Goal: Task Accomplishment & Management: Use online tool/utility

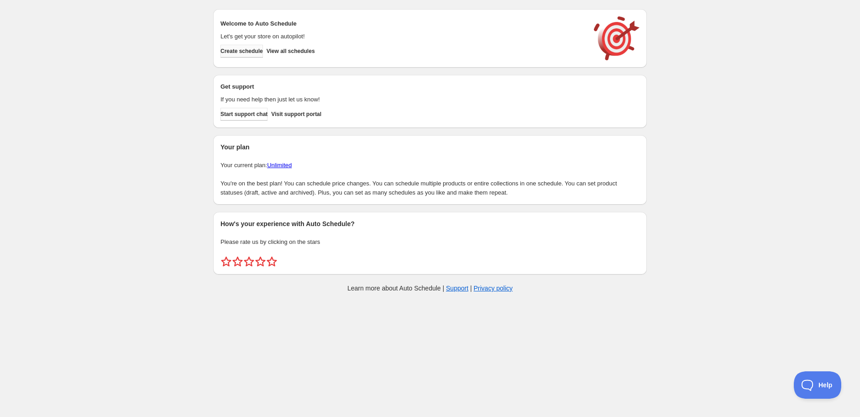
click at [232, 52] on span "Create schedule" at bounding box center [241, 50] width 42 height 7
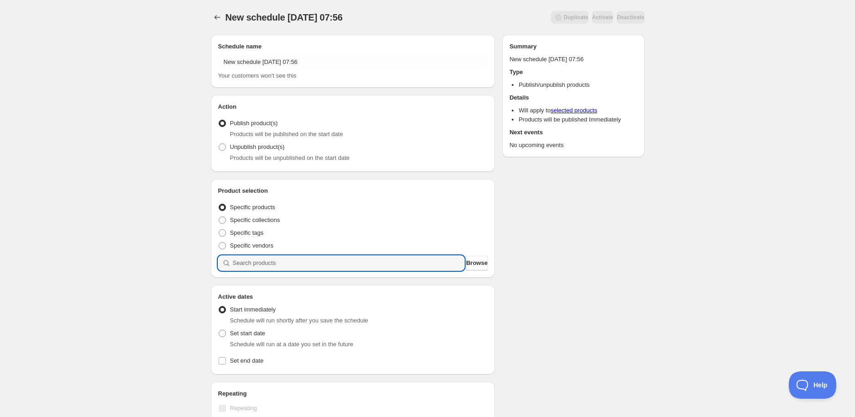
drag, startPoint x: 313, startPoint y: 258, endPoint x: 309, endPoint y: 276, distance: 18.2
click at [309, 274] on div "Product selection Entity type Specific products Specific collections Specific t…" at bounding box center [353, 228] width 284 height 99
paste input "STK003796"
type input "STK003796"
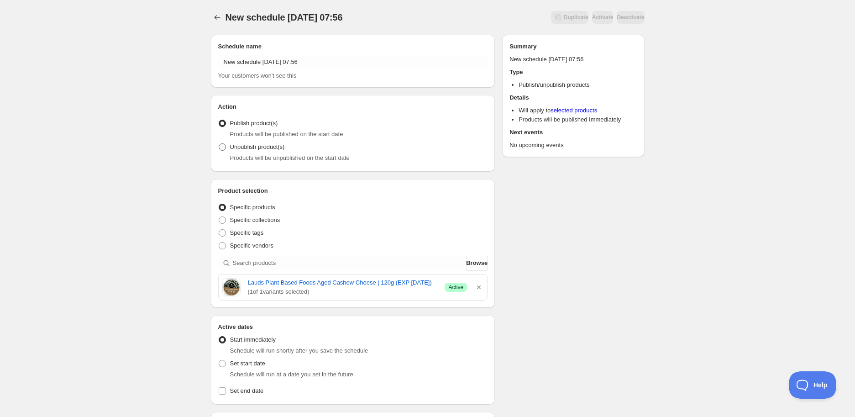
click at [253, 147] on span "Unpublish product(s)" at bounding box center [257, 146] width 55 height 7
click at [219, 144] on input "Unpublish product(s)" at bounding box center [219, 143] width 0 height 0
radio input "true"
drag, startPoint x: 245, startPoint y: 280, endPoint x: 441, endPoint y: 280, distance: 195.8
click at [441, 280] on div "Lauds Plant Based Foods Aged Cashew Cheese | 120g (EXP [DATE]) ( 1 of 1 variant…" at bounding box center [353, 287] width 262 height 18
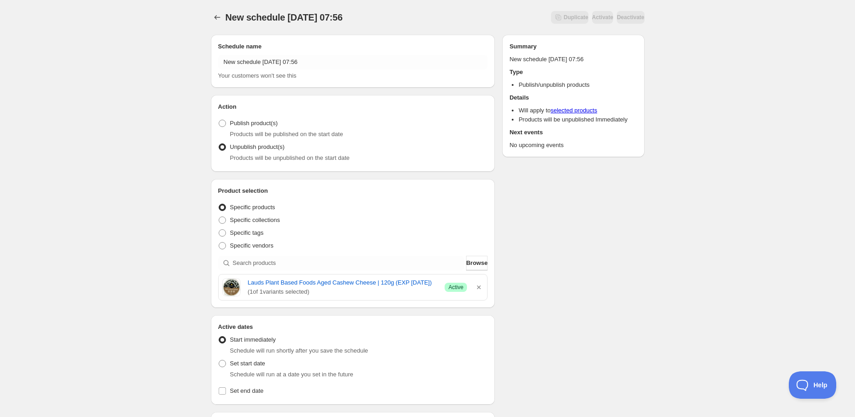
copy link "Lauds Plant Based Foods Aged Cashew Cheese | 120g (EXP [DATE])"
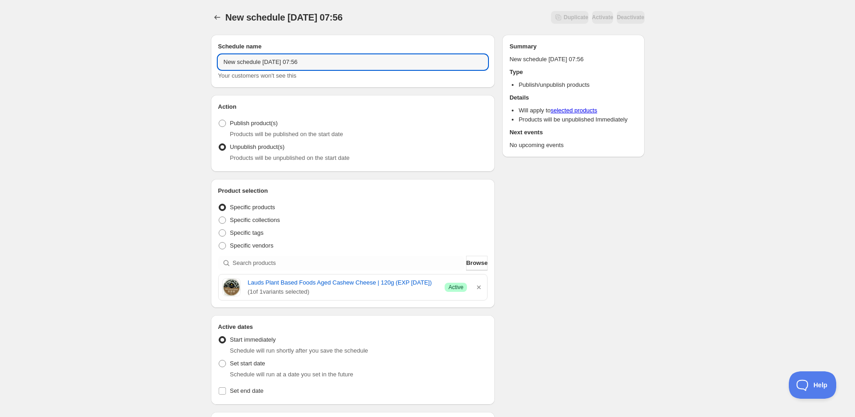
drag, startPoint x: 356, startPoint y: 65, endPoint x: -112, endPoint y: 58, distance: 467.9
click at [0, 58] on html "New schedule [DATE] 07:56. This page is ready New schedule [DATE] 07:56 Duplica…" at bounding box center [427, 208] width 855 height 417
paste input "Lauds Plant Based Foods Aged Cashew Cheese | 120g (EXP [DATE])"
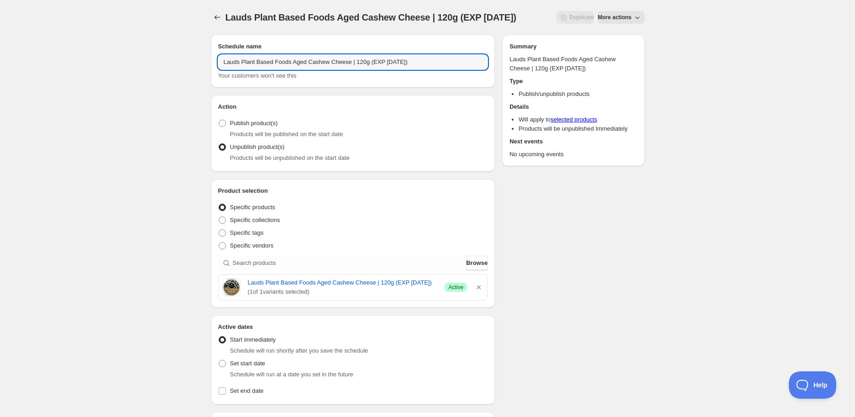
scroll to position [101, 0]
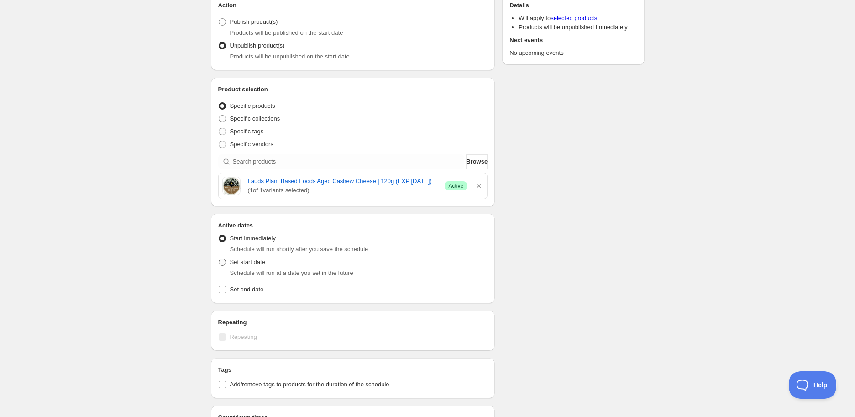
type input "Lauds Plant Based Foods Aged Cashew Cheese | 120g (EXP [DATE])"
click at [229, 261] on label "Set start date" at bounding box center [241, 262] width 47 height 13
click at [219, 259] on input "Set start date" at bounding box center [219, 258] width 0 height 0
radio input "true"
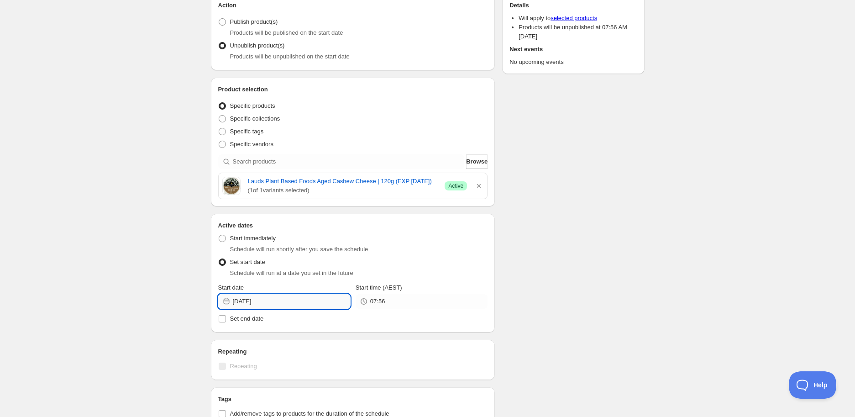
click at [309, 304] on input "[DATE]" at bounding box center [291, 301] width 117 height 15
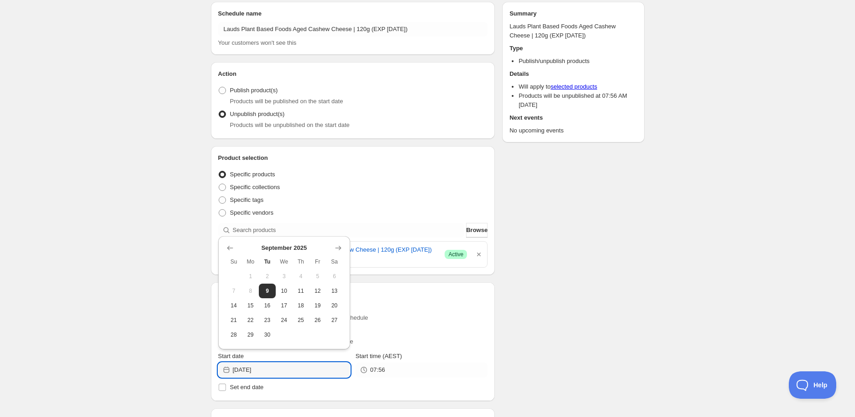
scroll to position [51, 0]
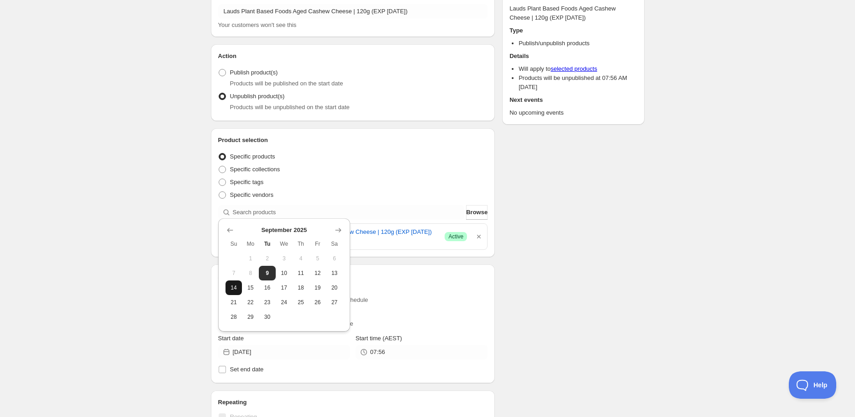
click at [235, 287] on span "14" at bounding box center [234, 287] width 10 height 7
type input "[DATE]"
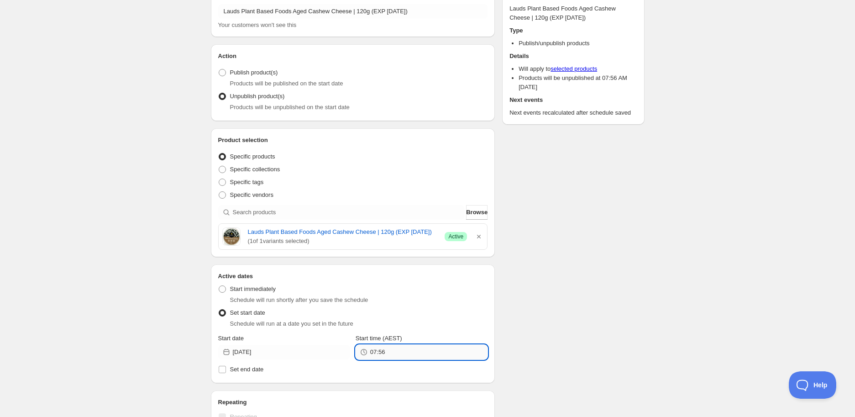
click at [393, 354] on input "07:56" at bounding box center [428, 352] width 117 height 15
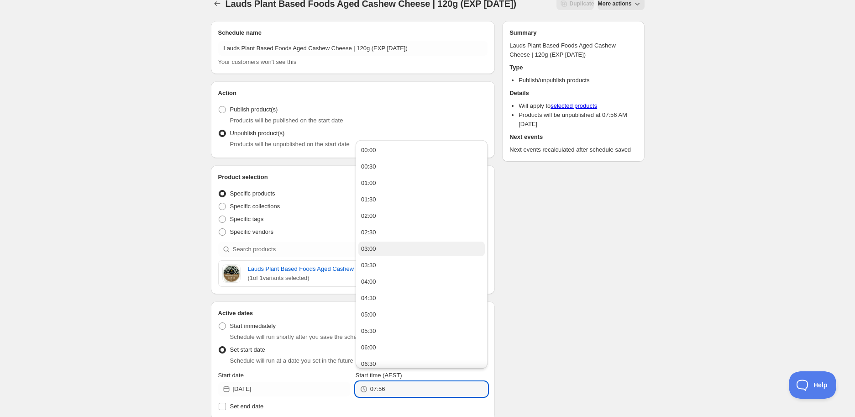
scroll to position [0, 0]
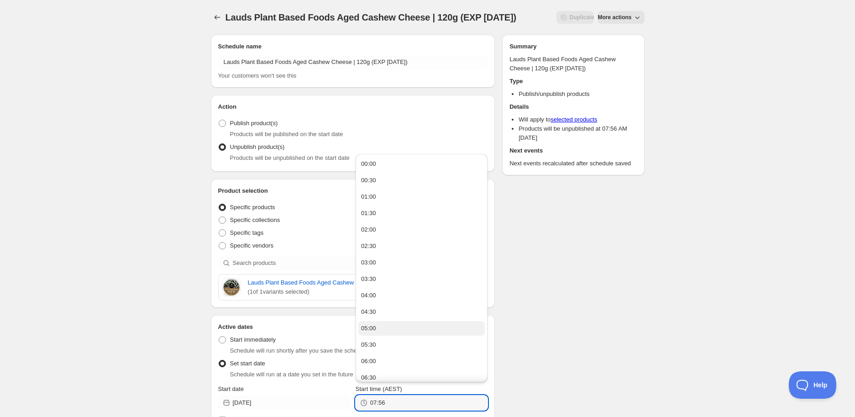
click at [380, 328] on button "05:00" at bounding box center [421, 328] width 126 height 15
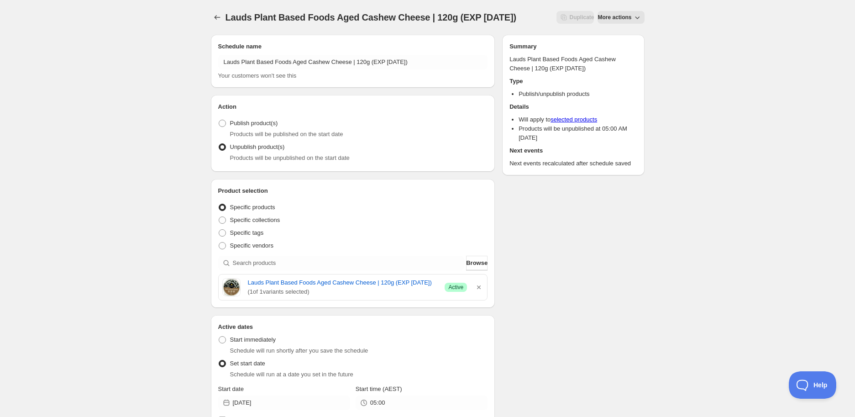
type input "05:00"
click at [594, 291] on div "Schedule name Lauds Plant Based Foods Aged Cashew Cheese | 120g (EXP [DATE]) Yo…" at bounding box center [424, 381] width 441 height 708
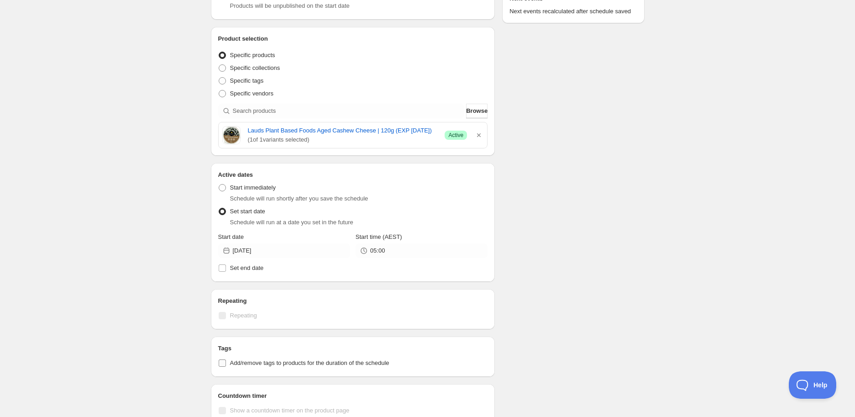
click at [318, 361] on span "Add/remove tags to products for the duration of the schedule" at bounding box center [309, 362] width 159 height 7
click at [226, 361] on input "Add/remove tags to products for the duration of the schedule" at bounding box center [222, 362] width 7 height 7
checkbox input "true"
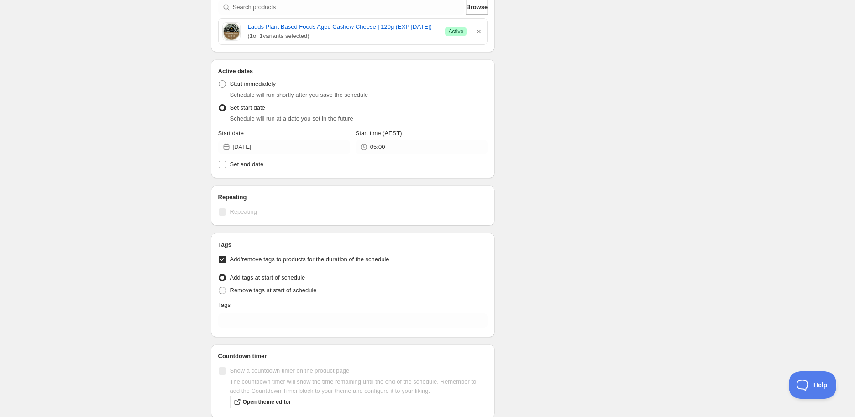
scroll to position [304, 0]
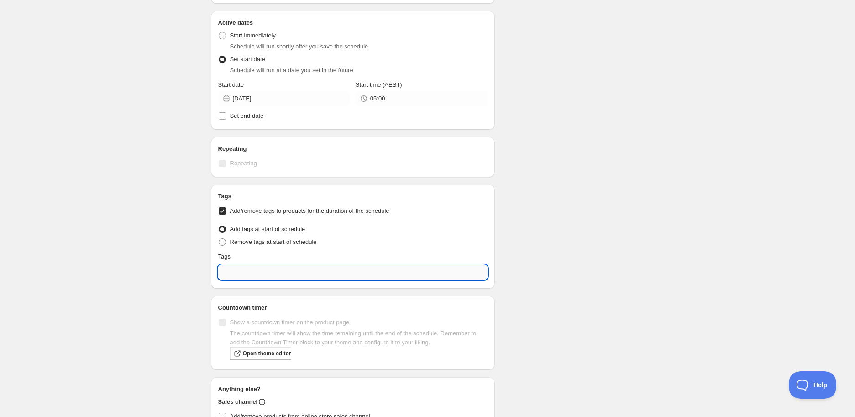
click at [267, 275] on input "text" at bounding box center [353, 272] width 270 height 15
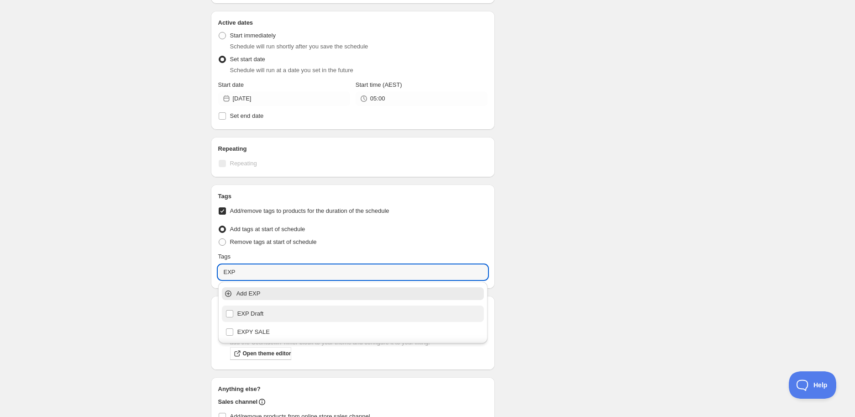
click at [266, 309] on div "EXP Draft" at bounding box center [352, 313] width 255 height 13
type input "EXP Draft"
checkbox input "true"
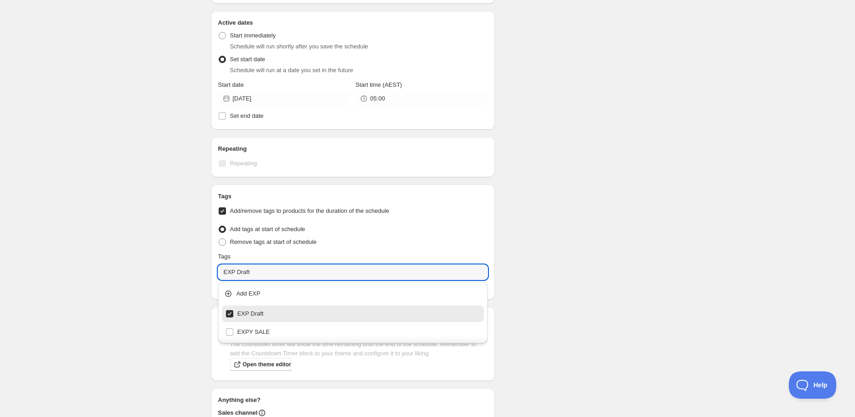
type input "EXP Draft"
click at [619, 250] on div "Schedule name Lauds Plant Based Foods Aged Cashew Cheese | 120g (EXP [DATE]) Yo…" at bounding box center [424, 114] width 441 height 782
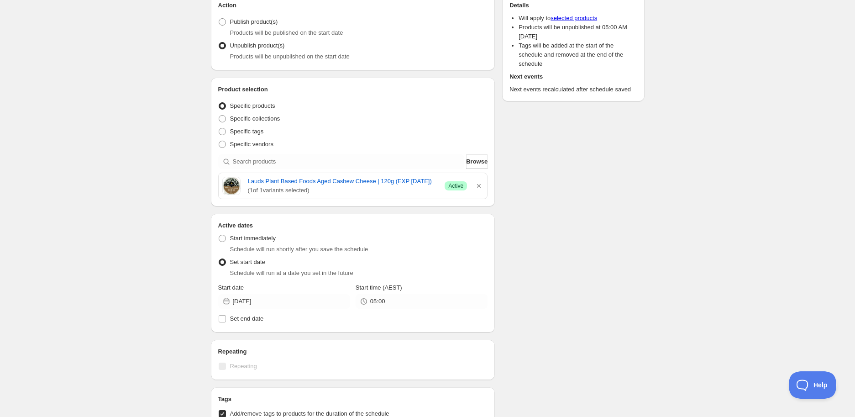
scroll to position [0, 0]
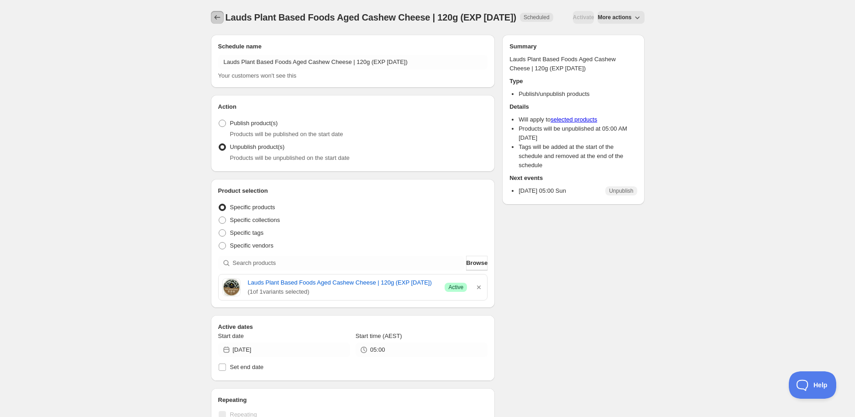
click at [214, 20] on icon "Schedules" at bounding box center [217, 17] width 9 height 9
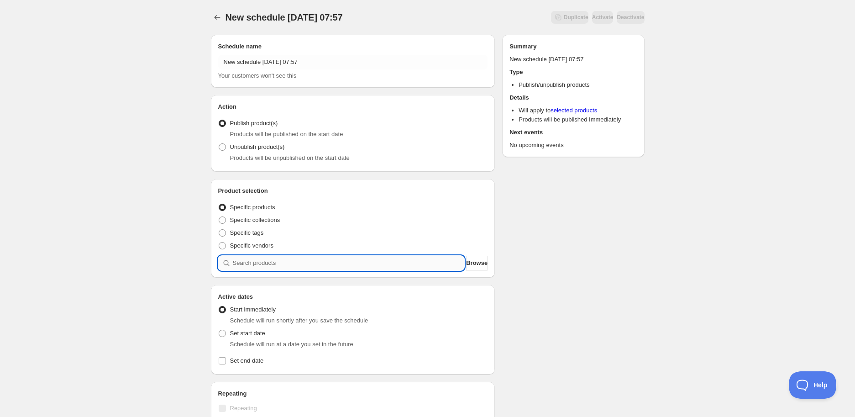
click at [297, 258] on input "search" at bounding box center [349, 263] width 232 height 15
paste input "search"
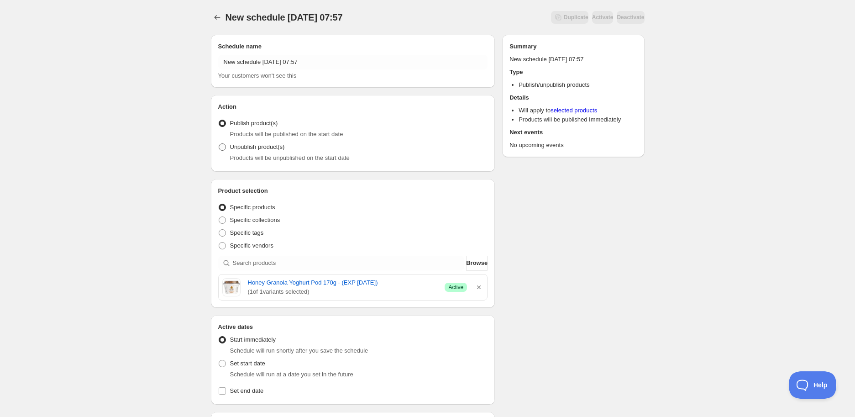
click at [240, 142] on label "Unpublish product(s)" at bounding box center [251, 147] width 67 height 13
click at [219, 143] on input "Unpublish product(s)" at bounding box center [219, 143] width 0 height 0
radio input "true"
drag, startPoint x: 245, startPoint y: 282, endPoint x: 386, endPoint y: 282, distance: 141.1
click at [386, 282] on div "Honey Granola Yoghurt Pod 170g - (EXP [DATE]) ( 1 of 1 variants selected) Succe…" at bounding box center [353, 287] width 262 height 18
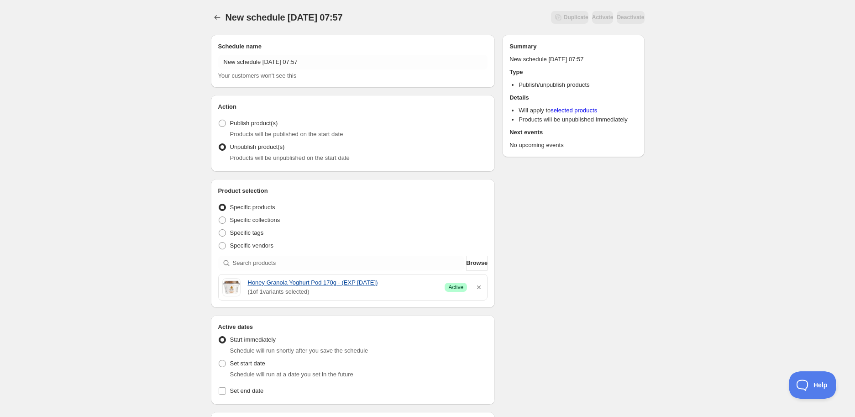
copy link "Honey Granola Yoghurt Pod 170g - (EXP [DATE])"
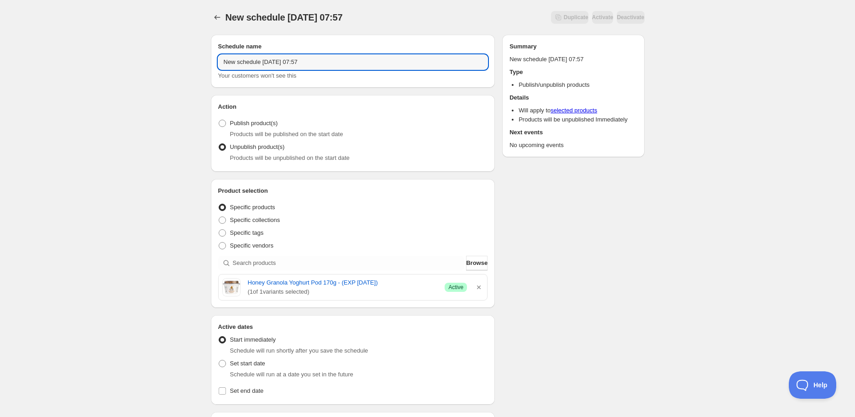
drag, startPoint x: 330, startPoint y: 63, endPoint x: -68, endPoint y: 88, distance: 398.8
click at [0, 88] on html "New schedule [DATE] 07:57. This page is ready New schedule [DATE] 07:57 Duplica…" at bounding box center [427, 208] width 855 height 417
paste input "Honey Granola Yoghurt Pod 170g - (EXP [DATE])"
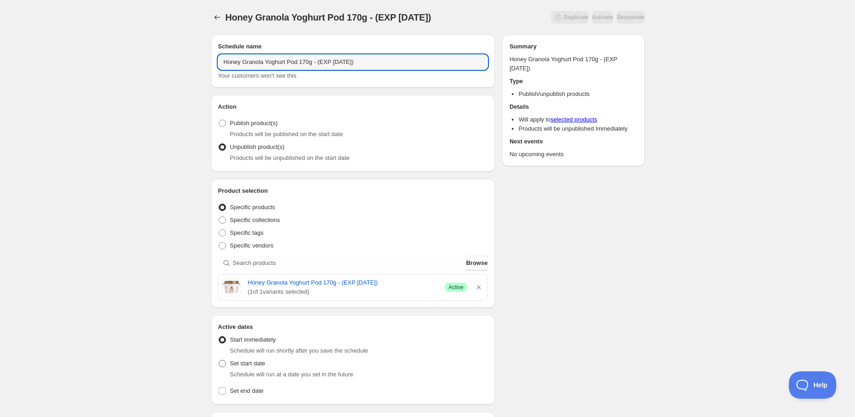
type input "Honey Granola Yoghurt Pod 170g - (EXP [DATE])"
click at [231, 362] on span "Set start date" at bounding box center [247, 363] width 35 height 7
click at [219, 360] on input "Set start date" at bounding box center [219, 360] width 0 height 0
radio input "true"
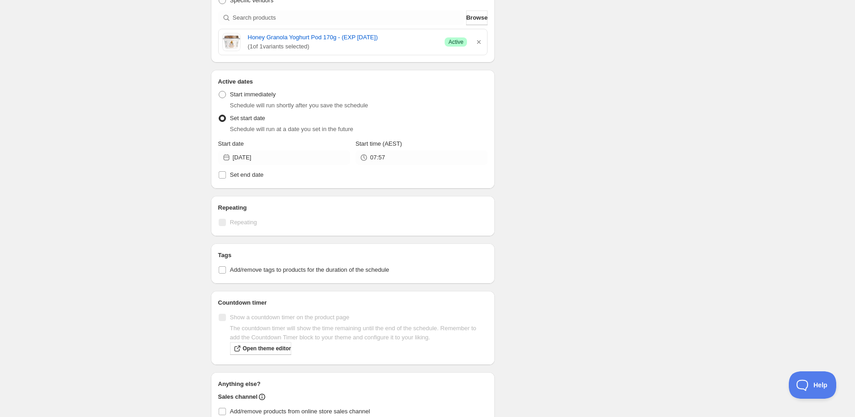
scroll to position [253, 0]
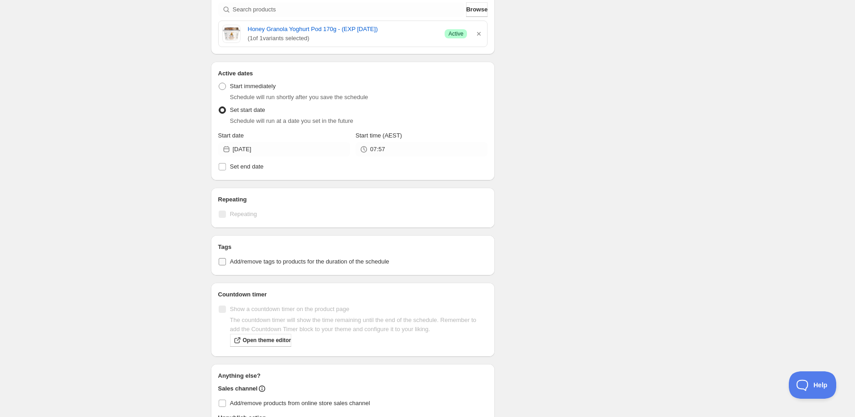
click at [235, 264] on span "Add/remove tags to products for the duration of the schedule" at bounding box center [309, 261] width 159 height 7
click at [226, 264] on input "Add/remove tags to products for the duration of the schedule" at bounding box center [222, 261] width 7 height 7
checkbox input "true"
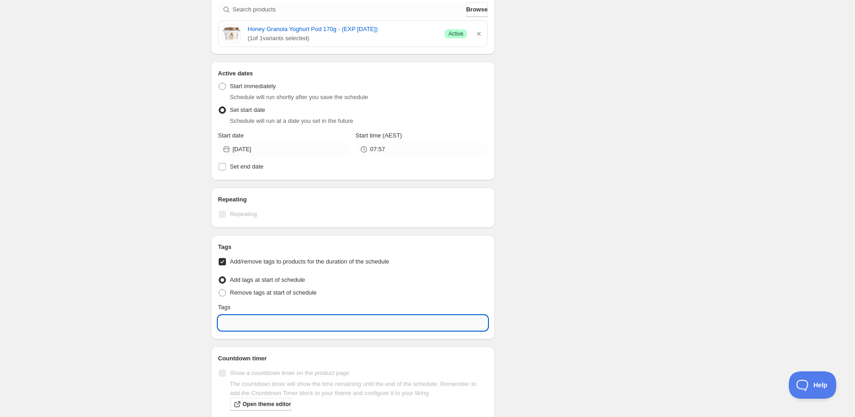
click at [251, 318] on input "text" at bounding box center [353, 322] width 270 height 15
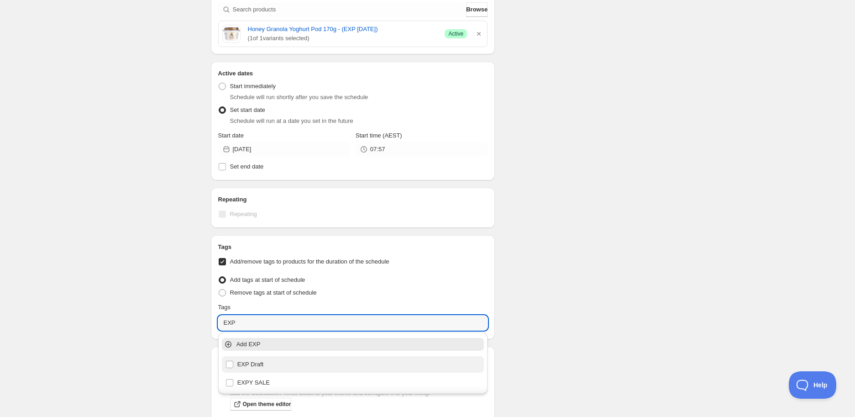
click at [304, 370] on div "EXP Draft" at bounding box center [353, 364] width 262 height 16
type input "EXP Draft"
checkbox input "true"
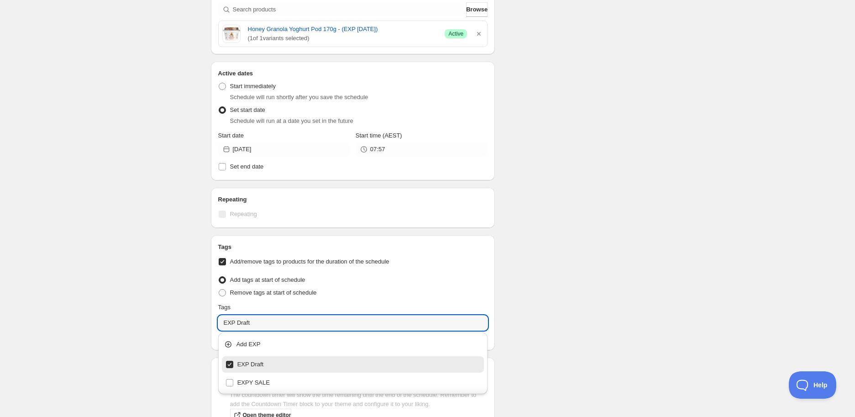
type input "EXP Draft"
click at [682, 201] on div "Honey Granola Yoghurt Pod 170g - (EXP [DATE]). This page is ready Honey Granola…" at bounding box center [427, 161] width 855 height 828
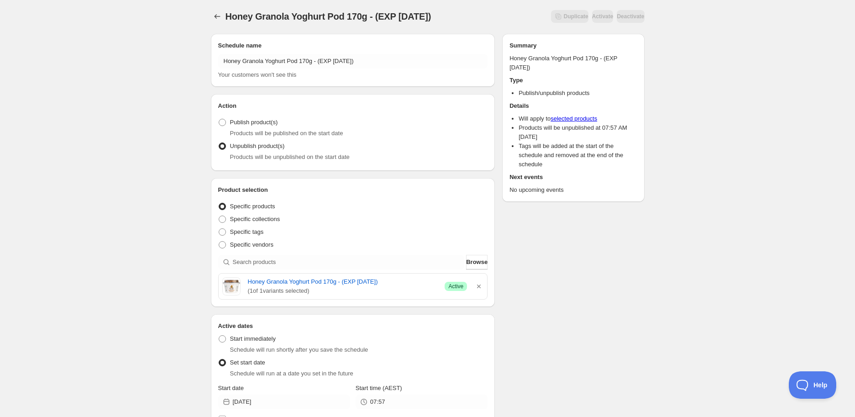
scroll to position [0, 0]
click at [282, 409] on div "Active Date Type Start immediately Schedule will run shortly after you save the…" at bounding box center [353, 378] width 270 height 95
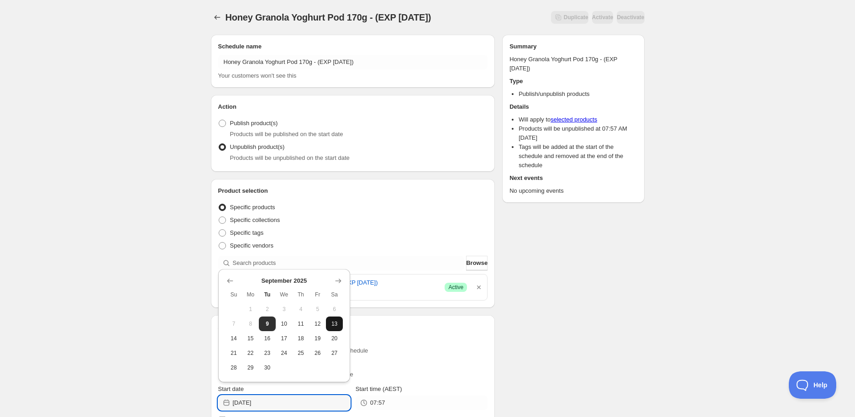
click at [334, 325] on span "13" at bounding box center [335, 323] width 10 height 7
type input "[DATE]"
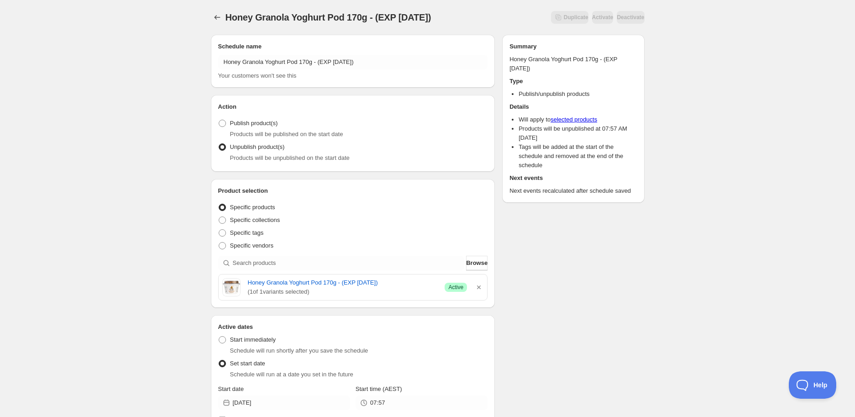
click at [391, 411] on div "Active Date Type Start immediately Schedule will run shortly after you save the…" at bounding box center [353, 378] width 270 height 95
click at [392, 403] on input "07:57" at bounding box center [428, 402] width 117 height 15
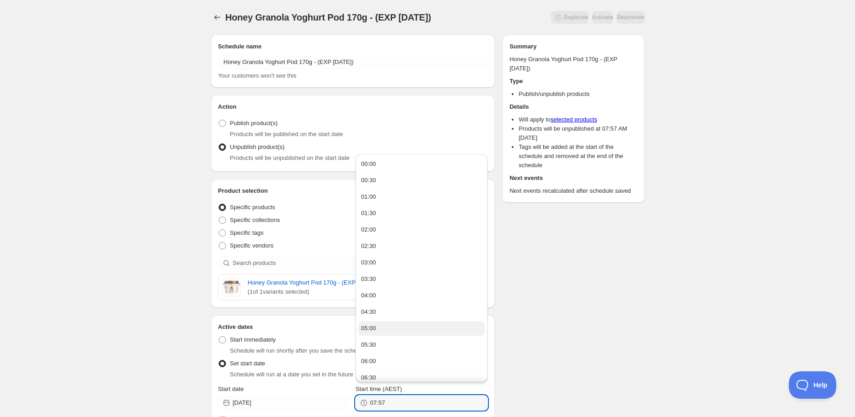
click at [378, 330] on button "05:00" at bounding box center [421, 328] width 126 height 15
type input "05:00"
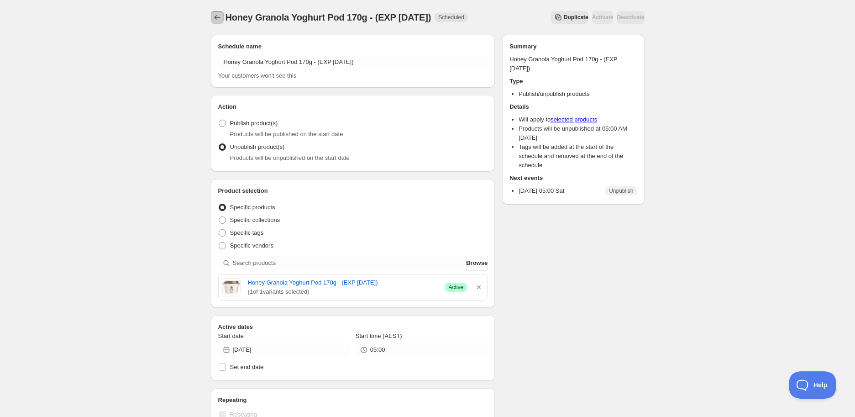
click at [213, 16] on icon "Schedules" at bounding box center [217, 17] width 9 height 9
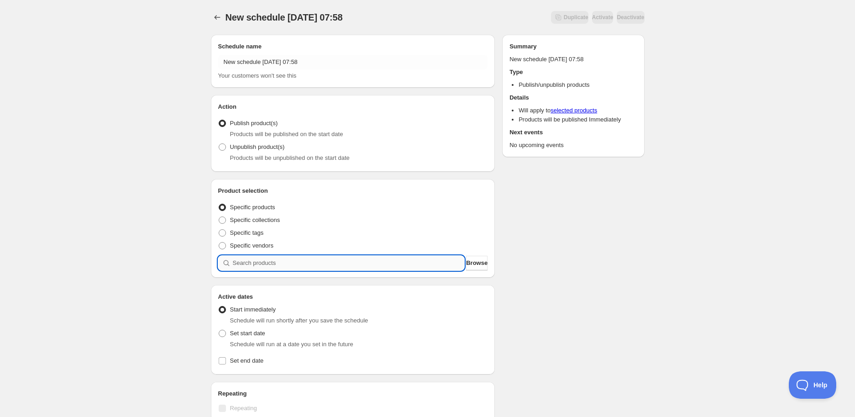
click at [286, 257] on input "search" at bounding box center [349, 263] width 232 height 15
paste input "search"
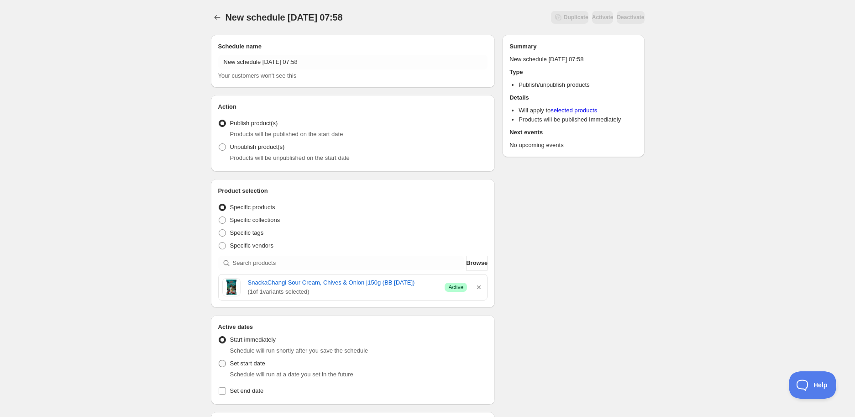
click at [240, 367] on span "Set start date" at bounding box center [247, 363] width 35 height 7
click at [219, 360] on input "Set start date" at bounding box center [219, 360] width 0 height 0
radio input "true"
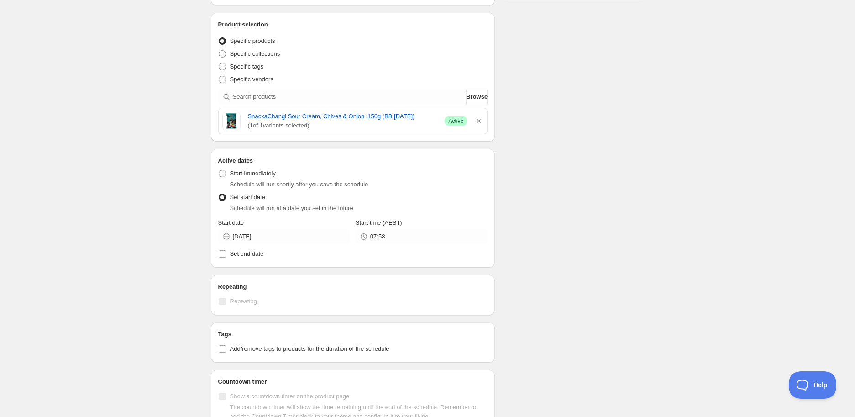
scroll to position [253, 0]
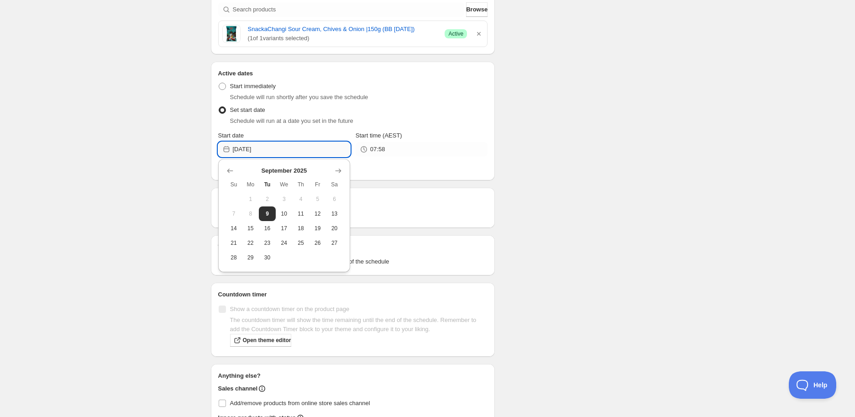
click at [284, 144] on input "[DATE]" at bounding box center [291, 149] width 117 height 15
click at [335, 173] on icon "Show next month, October 2025" at bounding box center [338, 170] width 9 height 9
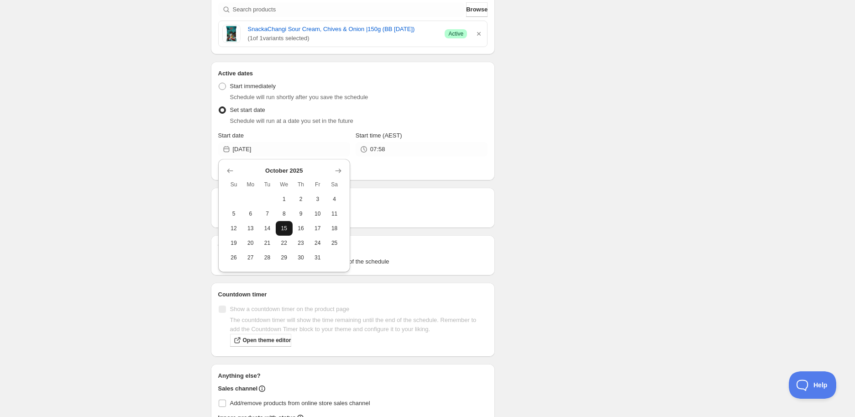
click at [284, 229] on span "15" at bounding box center [284, 228] width 10 height 7
type input "[DATE]"
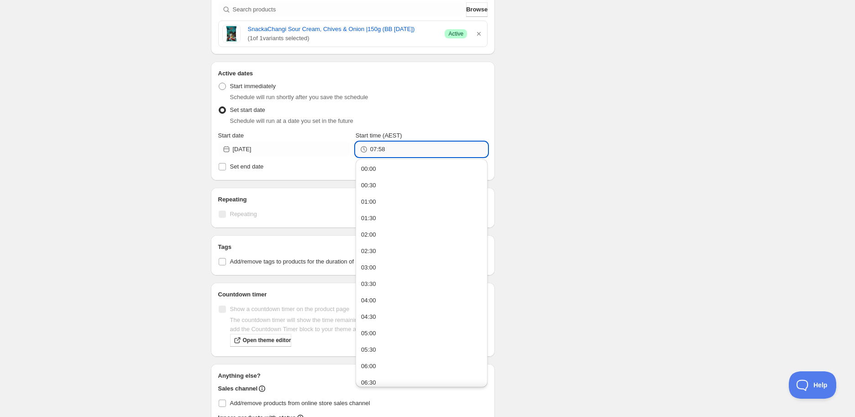
click at [390, 151] on input "07:58" at bounding box center [428, 149] width 117 height 15
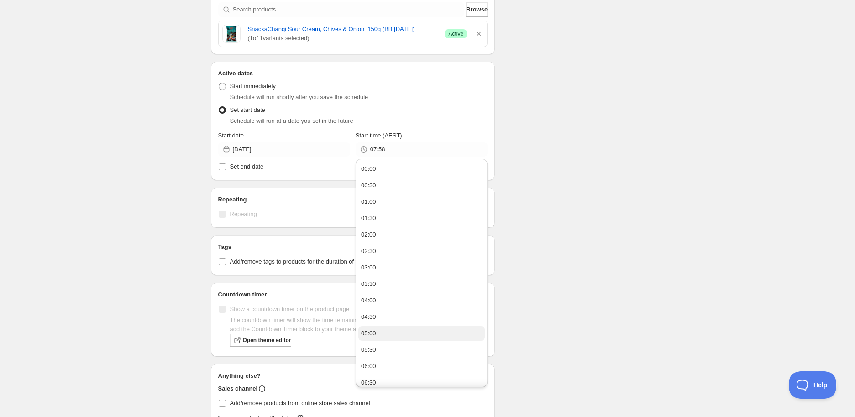
click at [386, 330] on button "05:00" at bounding box center [421, 333] width 126 height 15
type input "05:00"
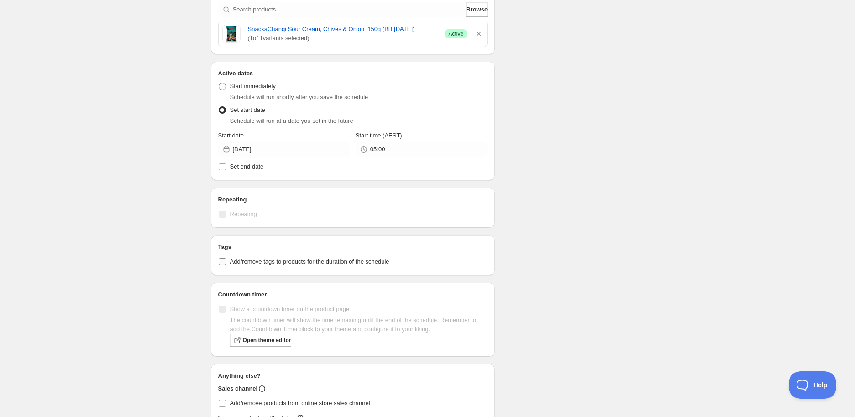
click at [254, 261] on span "Add/remove tags to products for the duration of the schedule" at bounding box center [309, 261] width 159 height 7
click at [226, 261] on input "Add/remove tags to products for the duration of the schedule" at bounding box center [222, 261] width 7 height 7
checkbox input "true"
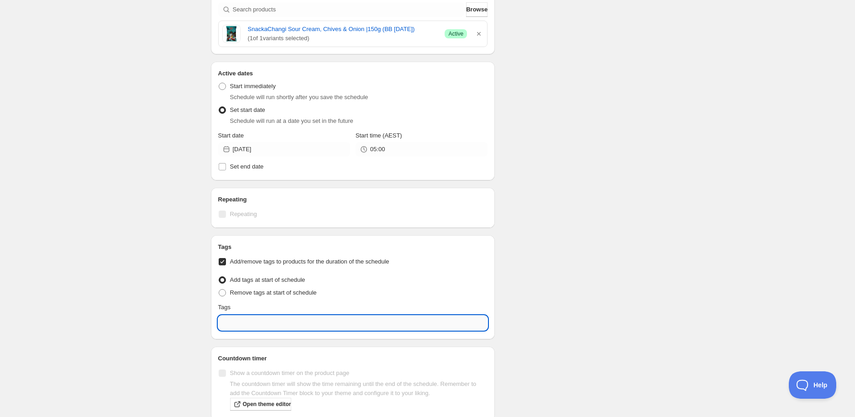
click at [279, 322] on input "text" at bounding box center [353, 322] width 270 height 15
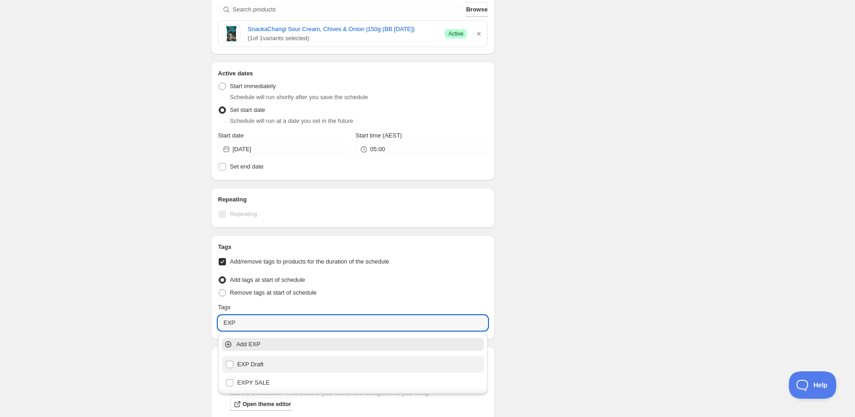
click at [296, 363] on div "EXP Draft" at bounding box center [352, 364] width 255 height 13
type input "EXP Draft"
checkbox input "true"
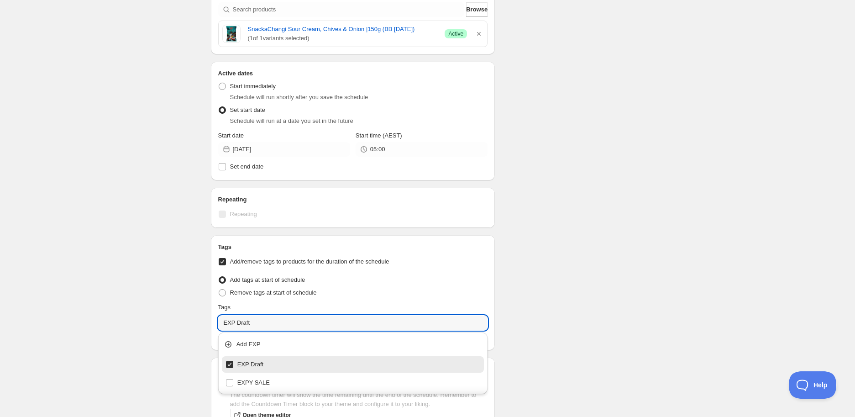
type input "EXP Draft"
click at [582, 292] on div "Schedule name New schedule [DATE] 07:58 Your customers won't see this Action Ac…" at bounding box center [424, 166] width 441 height 784
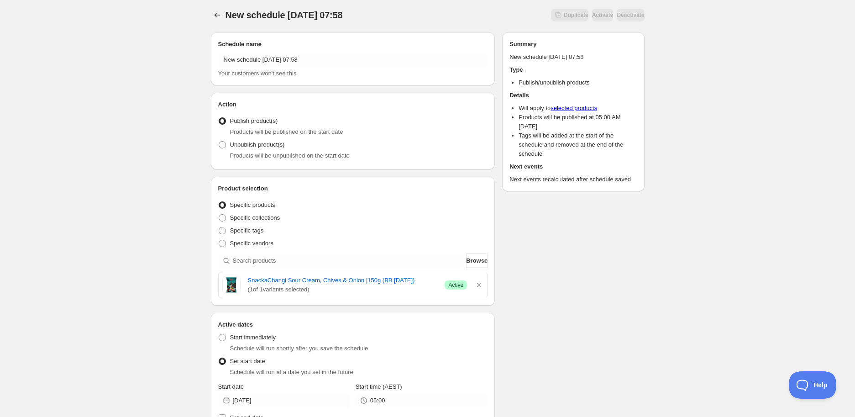
scroll to position [0, 0]
drag, startPoint x: 246, startPoint y: 283, endPoint x: 439, endPoint y: 283, distance: 193.5
click at [439, 283] on div "SnackaChangi Sour Cream, Chives & Onion |150g (BB [DATE]) ( 1 of 1 variants sel…" at bounding box center [353, 287] width 262 height 18
copy link "SnackaChangi Sour Cream, Chives & Onion |150g (BB [DATE])"
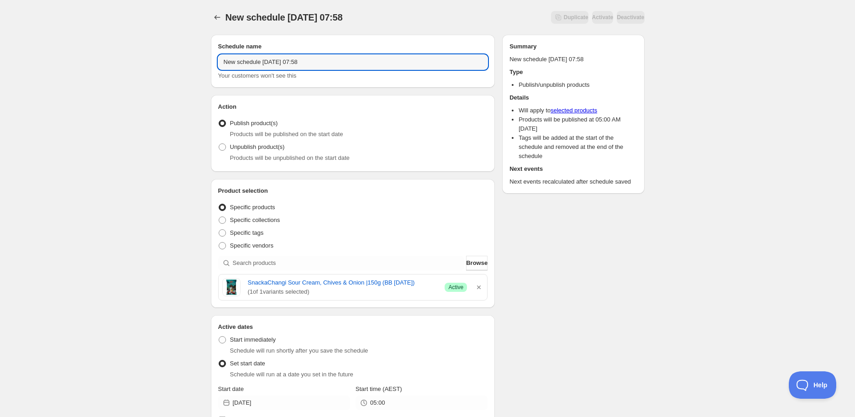
drag, startPoint x: 341, startPoint y: 65, endPoint x: 103, endPoint y: 69, distance: 237.9
click at [103, 69] on div "New schedule [DATE] 07:58. This page is ready New schedule [DATE] 07:58 Duplica…" at bounding box center [427, 415] width 855 height 830
paste input "SnackaChangi Sour Cream, Chives & Onion |150g (BB [DATE])"
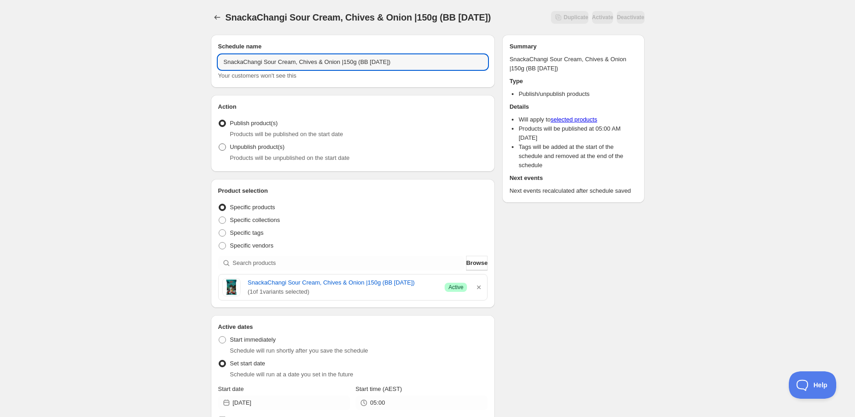
type input "SnackaChangi Sour Cream, Chives & Onion |150g (BB [DATE])"
click at [256, 152] on label "Unpublish product(s)" at bounding box center [251, 147] width 67 height 13
click at [219, 144] on input "Unpublish product(s)" at bounding box center [219, 143] width 0 height 0
radio input "true"
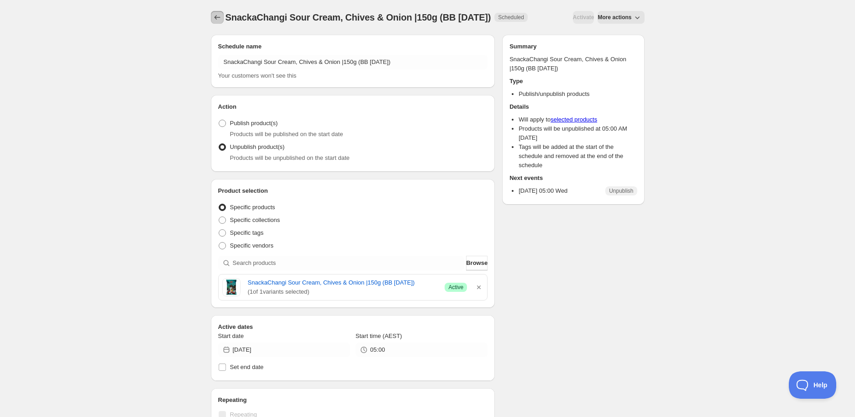
click at [214, 15] on icon "Schedules" at bounding box center [217, 17] width 9 height 9
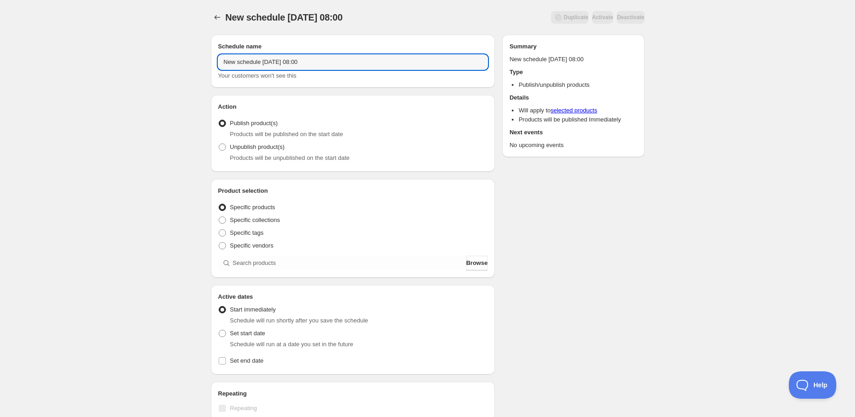
drag, startPoint x: 344, startPoint y: 61, endPoint x: 311, endPoint y: 90, distance: 44.6
click at [344, 60] on input "New schedule [DATE] 08:00" at bounding box center [353, 62] width 270 height 15
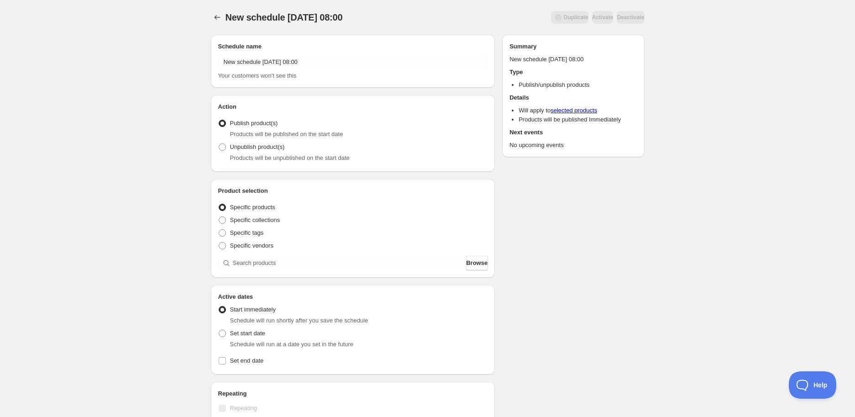
click at [268, 275] on div "Product selection Entity type Specific products Specific collections Specific t…" at bounding box center [353, 228] width 284 height 99
click at [272, 253] on div "Product selection Entity type Specific products Specific collections Specific t…" at bounding box center [353, 228] width 270 height 84
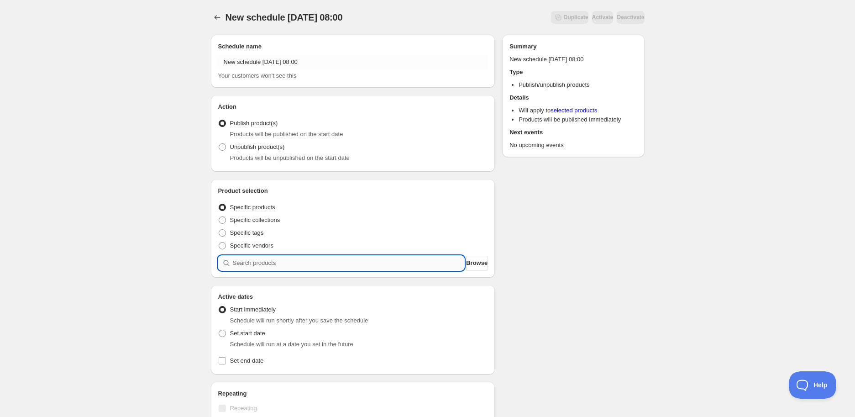
click at [277, 268] on input "search" at bounding box center [349, 263] width 232 height 15
paste input "search"
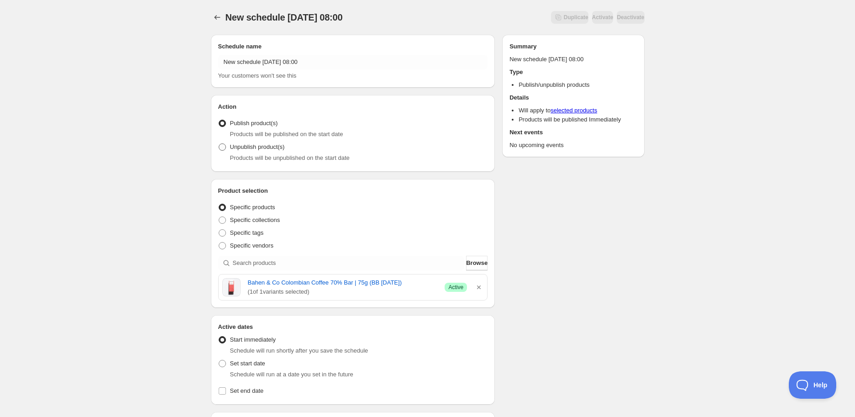
click at [233, 148] on span "Unpublish product(s)" at bounding box center [257, 146] width 55 height 7
click at [219, 144] on input "Unpublish product(s)" at bounding box center [219, 143] width 0 height 0
radio input "true"
drag, startPoint x: 253, startPoint y: 282, endPoint x: 420, endPoint y: 279, distance: 167.1
click at [420, 279] on div "Bahen & Co Colombian Coffee 70% Bar | 75g (BB [DATE]) ( 1 of 1 variants selecte…" at bounding box center [353, 287] width 262 height 18
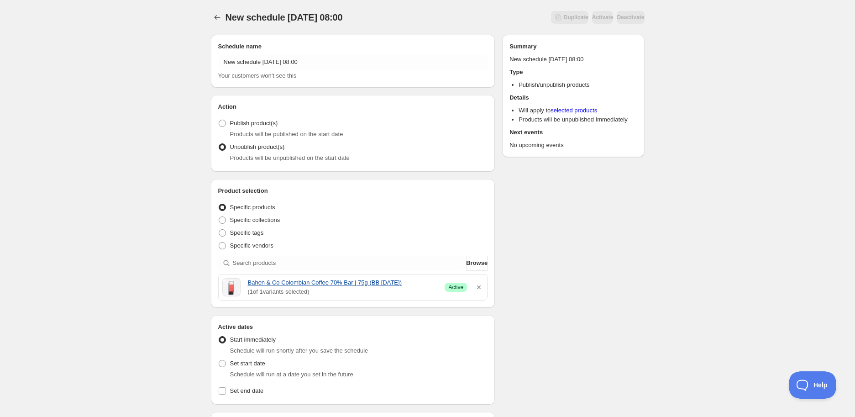
copy link "Bahen & Co Colombian Coffee 70% Bar | 75g (BB [DATE])"
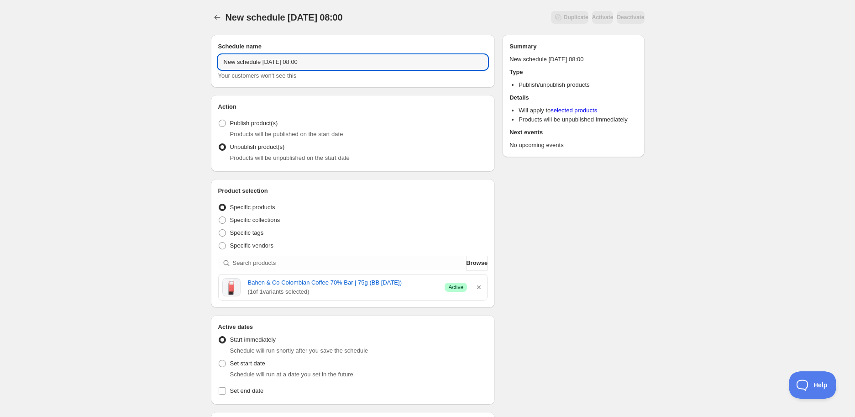
drag, startPoint x: 359, startPoint y: 66, endPoint x: -97, endPoint y: 63, distance: 455.6
click at [0, 63] on html "New schedule [DATE] 08:00. This page is ready New schedule [DATE] 08:00 Duplica…" at bounding box center [427, 208] width 855 height 417
paste input "Bahen & Co Colombian Coffee 70% Bar | 75g (BB [DATE])"
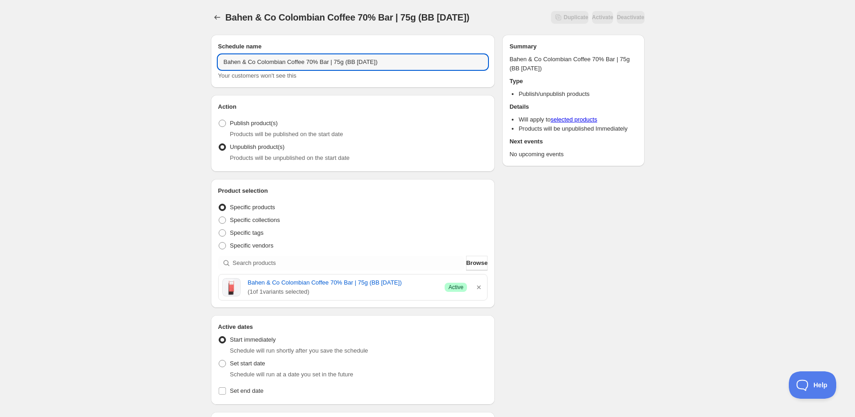
type input "Bahen & Co Colombian Coffee 70% Bar | 75g (BB [DATE])"
click at [231, 366] on span "Set start date" at bounding box center [247, 363] width 35 height 7
click at [219, 360] on input "Set start date" at bounding box center [219, 360] width 0 height 0
radio input "true"
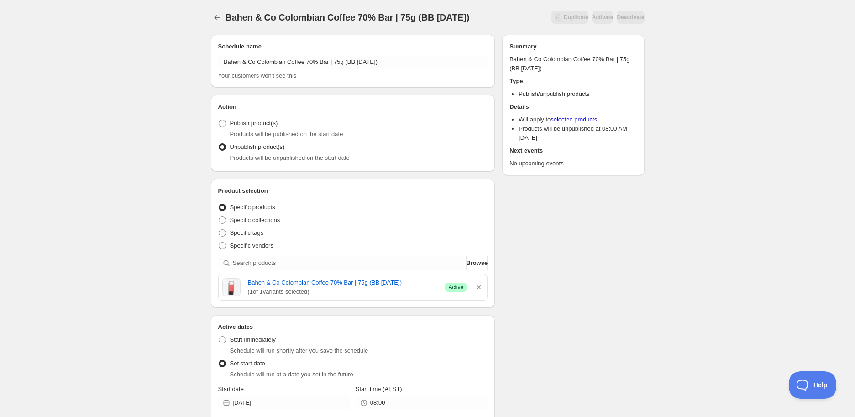
scroll to position [152, 0]
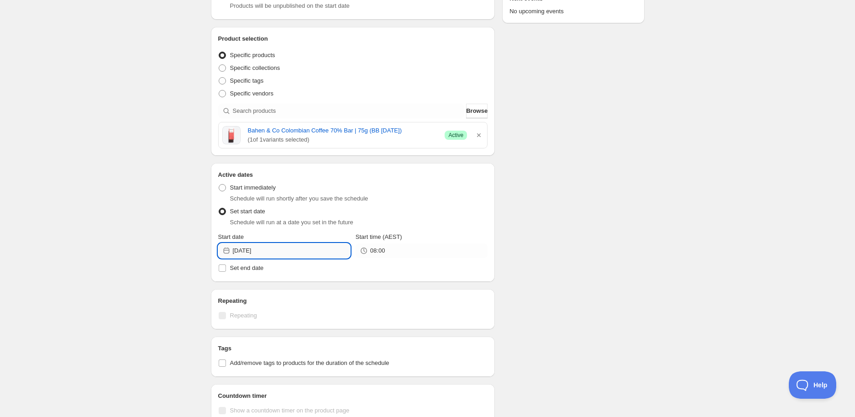
click at [291, 246] on input "[DATE]" at bounding box center [291, 250] width 117 height 15
click at [336, 269] on icon "Show next month, October 2025" at bounding box center [338, 271] width 9 height 9
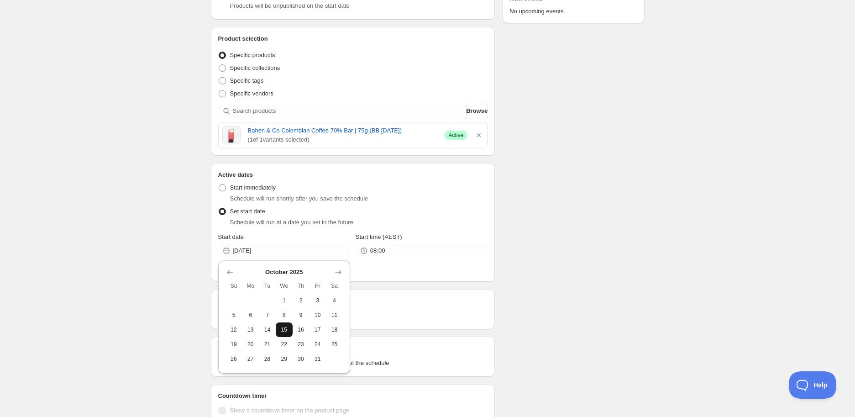
click at [287, 330] on span "15" at bounding box center [284, 329] width 10 height 7
type input "[DATE]"
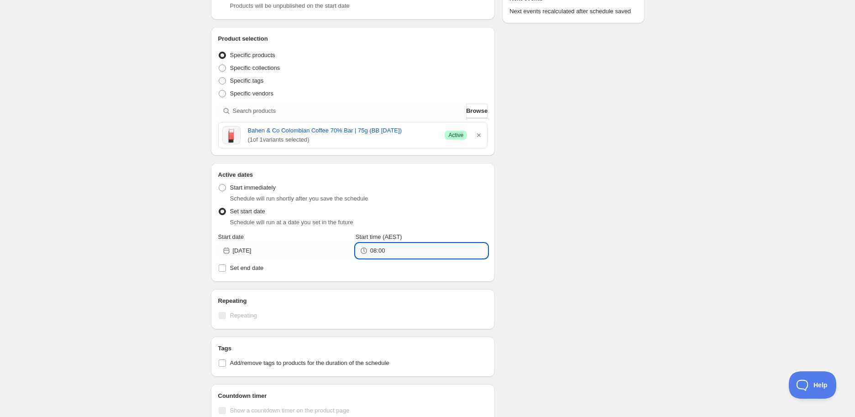
click at [383, 257] on input "08:00" at bounding box center [428, 250] width 117 height 15
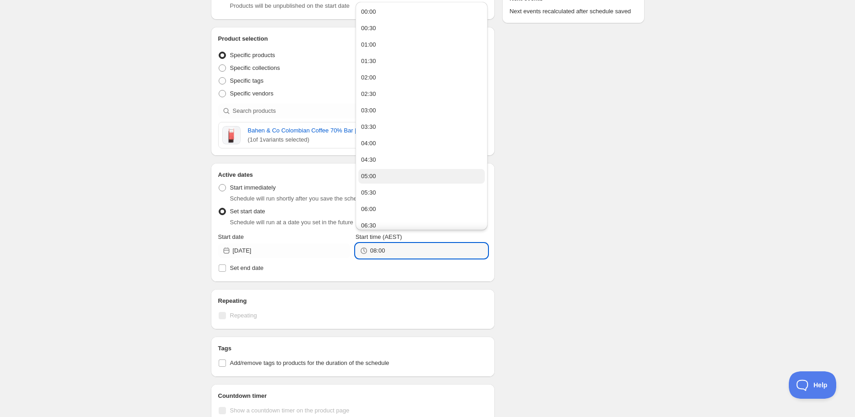
click at [366, 173] on div "05:00" at bounding box center [368, 176] width 15 height 9
type input "05:00"
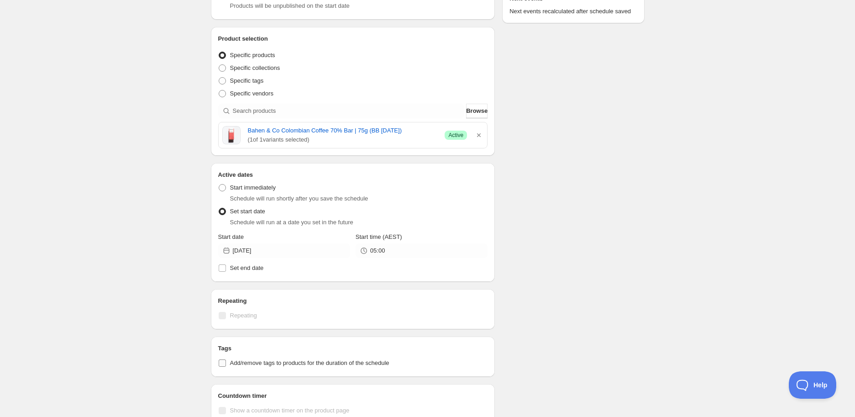
click at [288, 366] on span "Add/remove tags to products for the duration of the schedule" at bounding box center [309, 362] width 159 height 7
click at [226, 366] on input "Add/remove tags to products for the duration of the schedule" at bounding box center [222, 362] width 7 height 7
checkbox input "true"
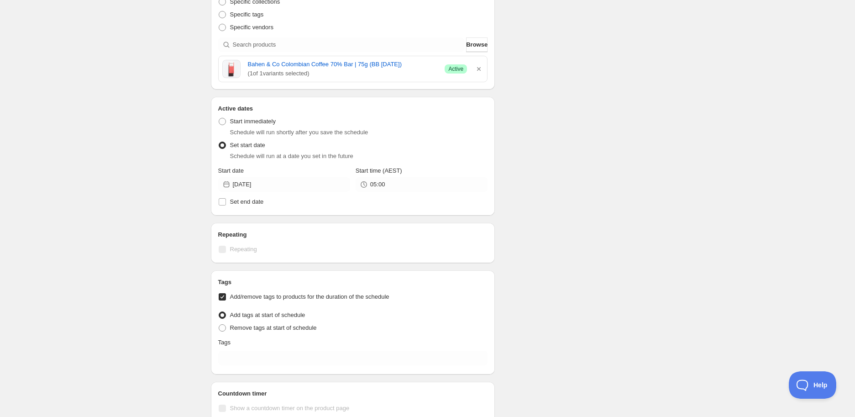
scroll to position [253, 0]
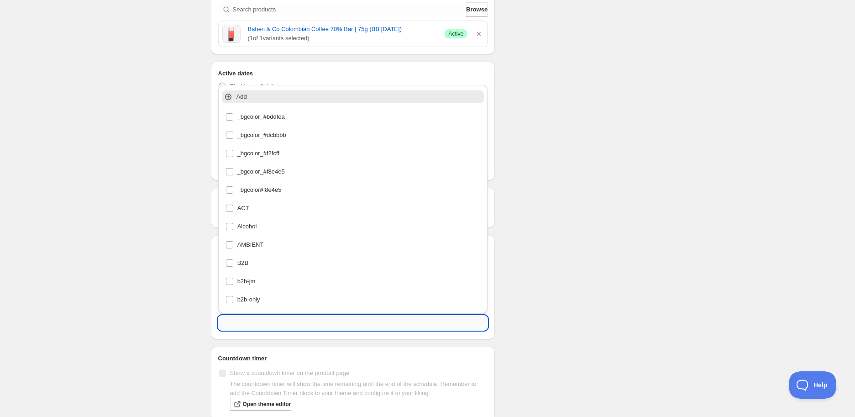
click at [256, 321] on input "text" at bounding box center [353, 322] width 270 height 15
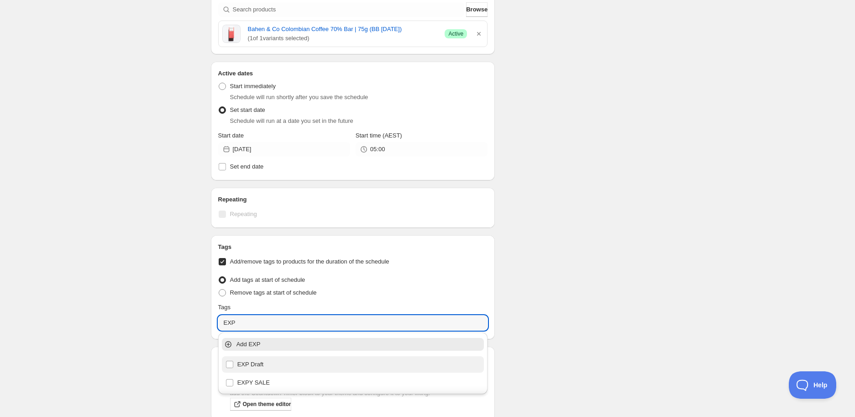
click at [277, 358] on div "EXP Draft" at bounding box center [352, 364] width 255 height 13
type input "EXP Draft"
checkbox input "true"
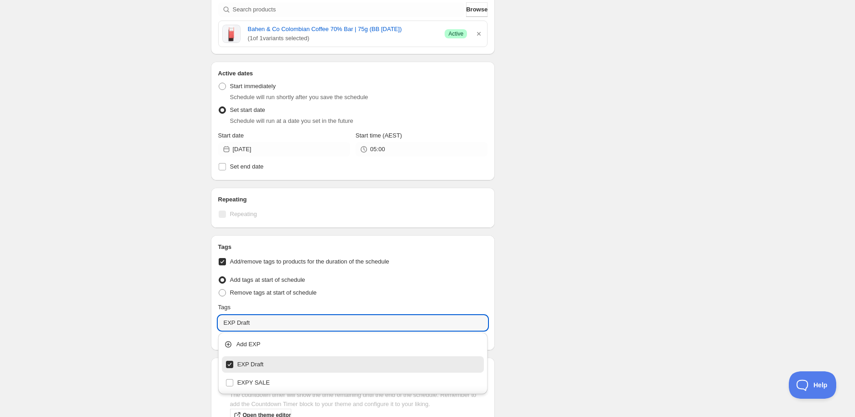
type input "EXP Draft"
click at [600, 247] on div "Schedule name Bahen & Co Colombian Coffee 70% Bar | 75g (BB [DATE]) Your custom…" at bounding box center [424, 165] width 441 height 782
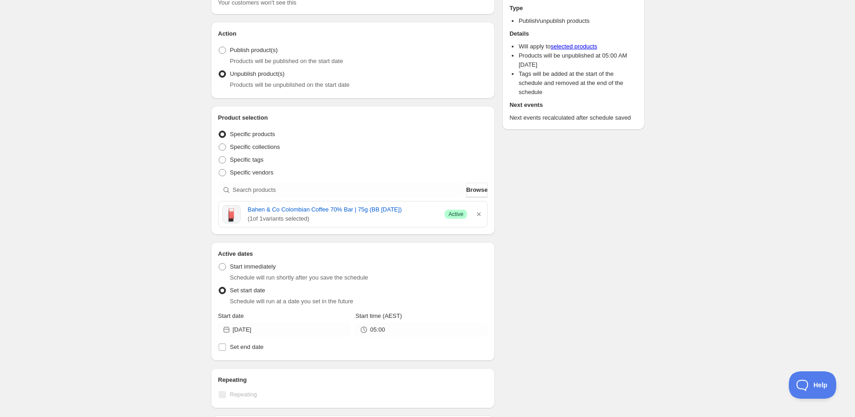
scroll to position [0, 0]
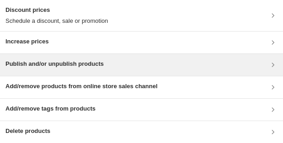
click at [73, 74] on div "Publish and/or unpublish products" at bounding box center [141, 65] width 283 height 22
click at [126, 65] on div "Publish and/or unpublish products" at bounding box center [141, 64] width 272 height 11
click at [122, 64] on div "Publish and/or unpublish products" at bounding box center [141, 64] width 272 height 11
click at [169, 65] on div "Publish and/or unpublish products" at bounding box center [141, 64] width 272 height 11
